Goal: Find specific page/section: Find specific page/section

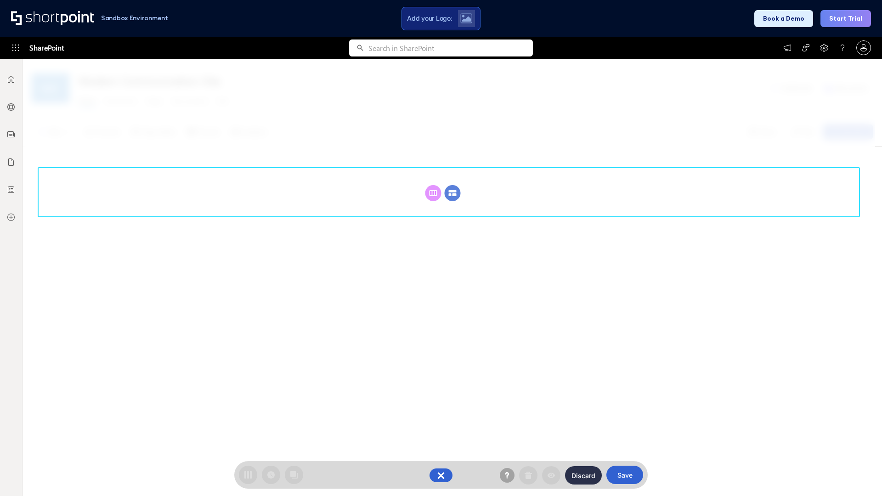
click at [452, 185] on circle at bounding box center [453, 193] width 16 height 16
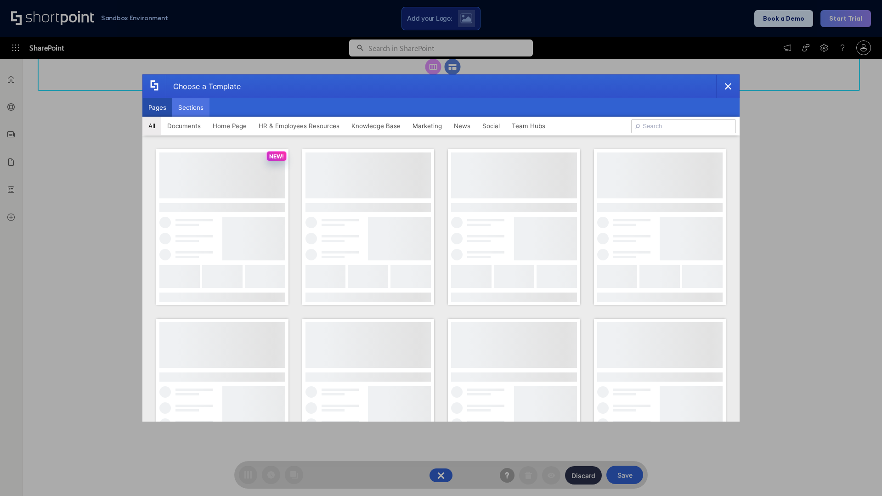
click at [191, 107] on button "Sections" at bounding box center [190, 107] width 37 height 18
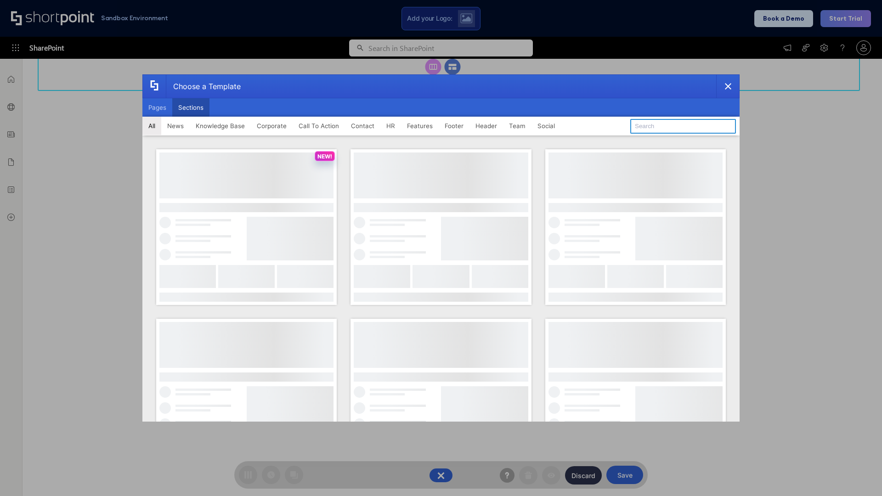
type input "Footer 2"
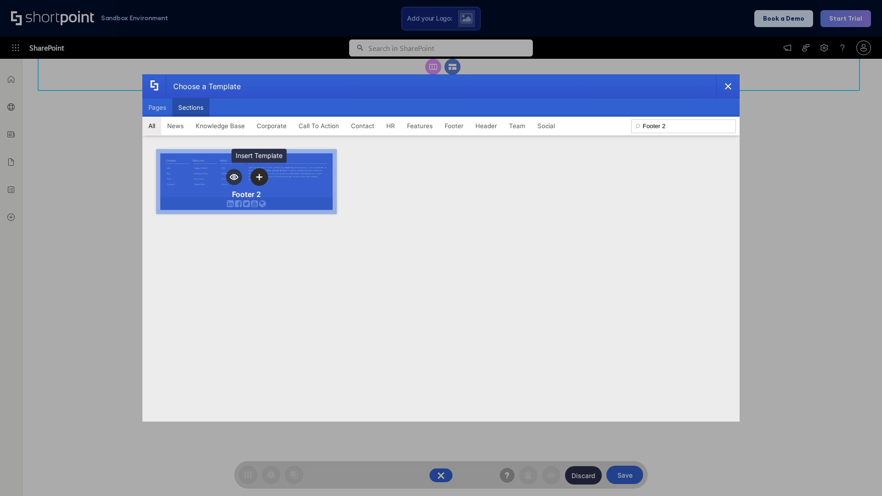
click at [259, 177] on icon "template selector" at bounding box center [259, 177] width 6 height 6
